Goal: Ask a question

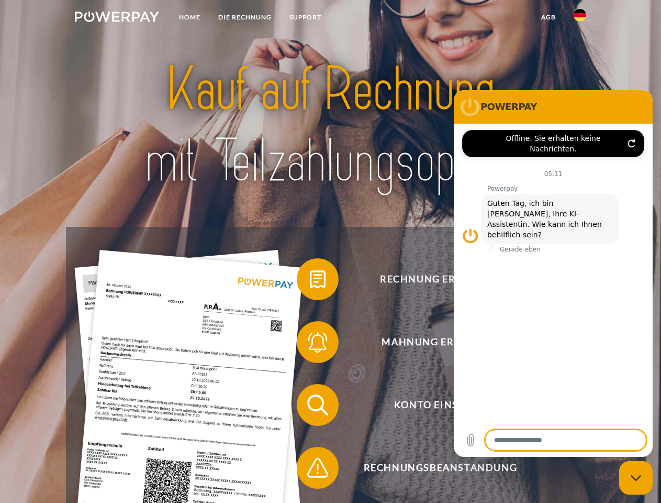
click at [117, 18] on img at bounding box center [117, 17] width 84 height 10
click at [580, 18] on img at bounding box center [580, 15] width 13 height 13
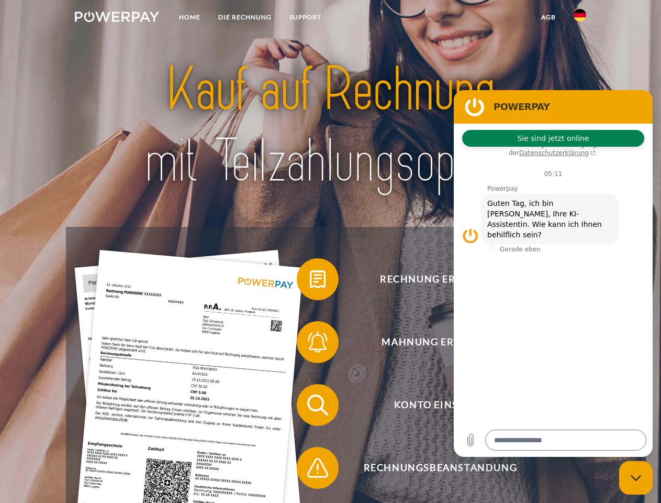
click at [548, 17] on link "agb" at bounding box center [549, 17] width 32 height 19
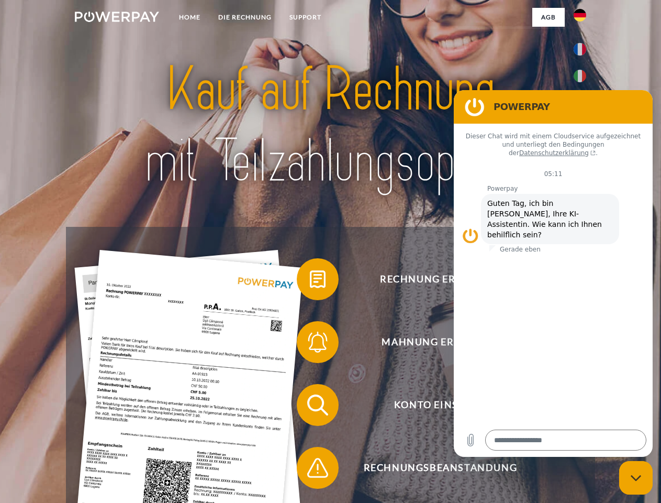
click at [310, 281] on span at bounding box center [302, 279] width 52 height 52
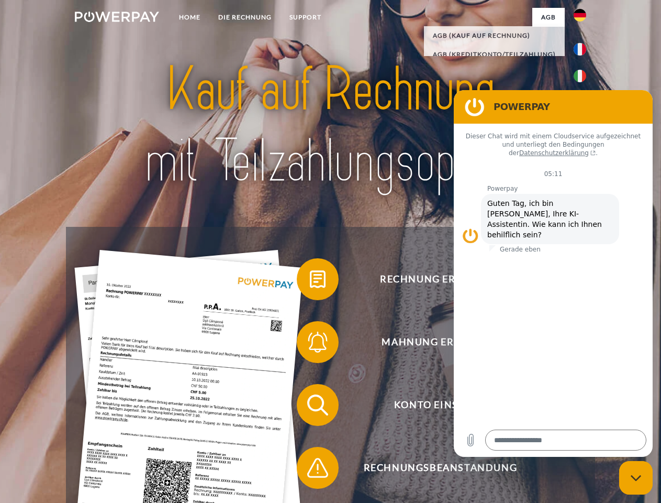
click at [310, 344] on span at bounding box center [302, 342] width 52 height 52
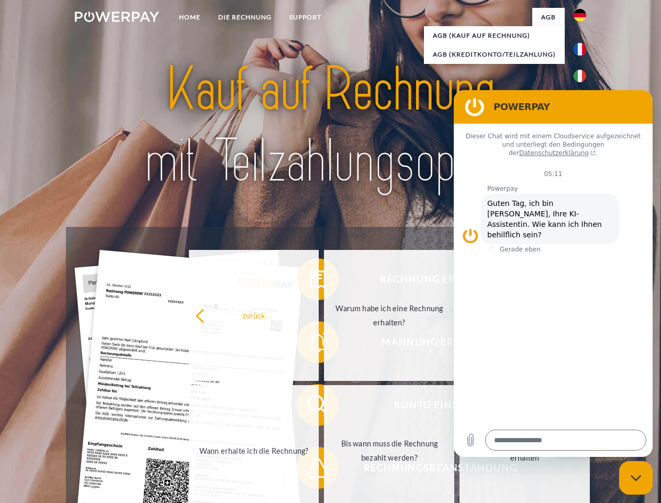
click at [324, 407] on link "Bis wann muss die Rechnung bezahlt werden?" at bounding box center [389, 450] width 130 height 131
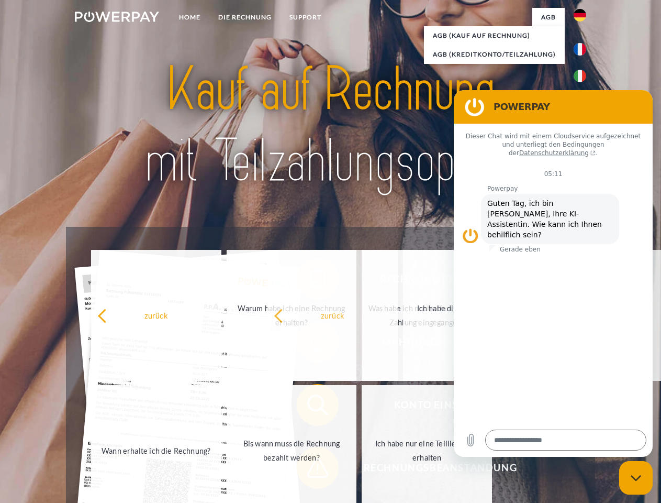
click at [310, 470] on span at bounding box center [302, 467] width 52 height 52
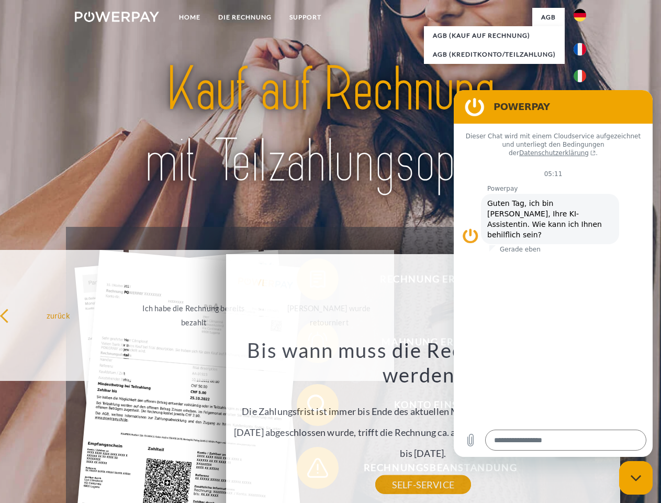
click at [636, 478] on icon "Messaging-Fenster schließen" at bounding box center [636, 477] width 11 height 7
type textarea "*"
